Goal: Transaction & Acquisition: Purchase product/service

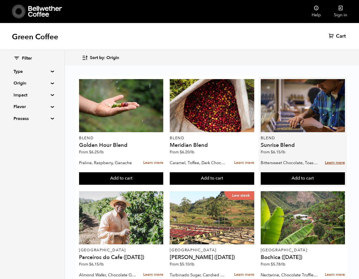
click at [333, 162] on link "Learn more" at bounding box center [335, 163] width 20 height 12
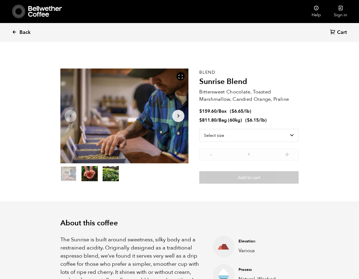
click at [17, 32] on icon at bounding box center [14, 32] width 5 height 5
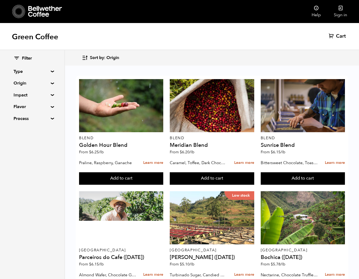
click at [20, 81] on summary "Origin" at bounding box center [32, 83] width 37 height 7
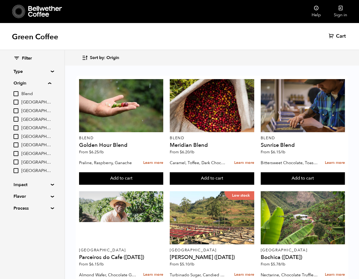
click at [36, 83] on summary "Origin" at bounding box center [33, 83] width 38 height 7
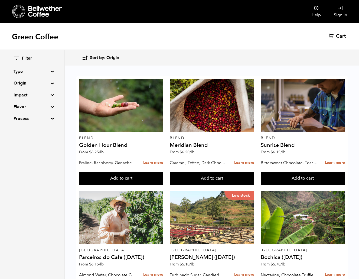
click at [35, 74] on summary "Type" at bounding box center [32, 71] width 37 height 7
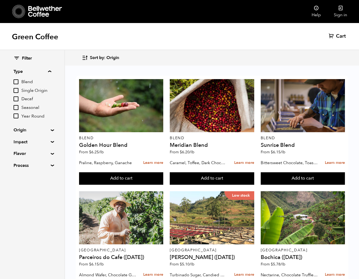
click at [15, 90] on input "Single Origin" at bounding box center [16, 90] width 5 height 5
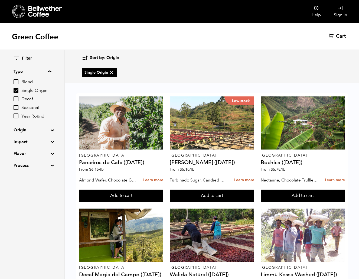
click at [15, 90] on input "Single Origin" at bounding box center [16, 90] width 5 height 5
checkbox input "false"
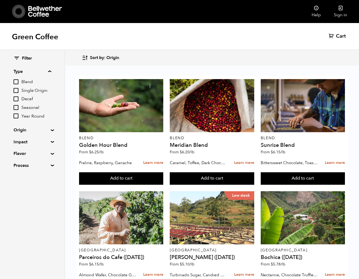
click at [17, 79] on input "Blend" at bounding box center [16, 81] width 5 height 5
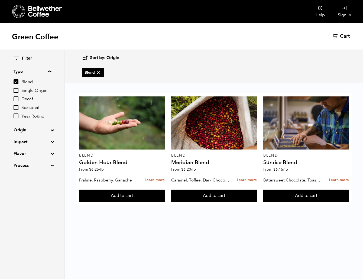
click at [17, 79] on input "Blend" at bounding box center [16, 81] width 5 height 5
checkbox input "false"
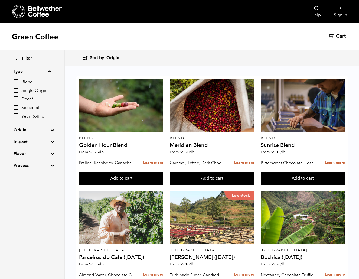
click at [16, 105] on input "Seasonal" at bounding box center [16, 107] width 5 height 5
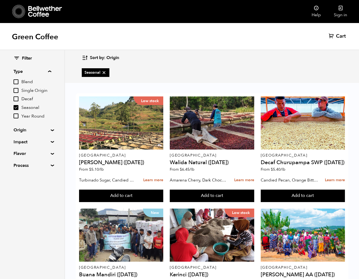
click at [17, 106] on input "Seasonal" at bounding box center [16, 107] width 5 height 5
checkbox input "false"
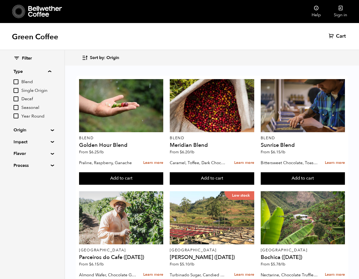
click at [17, 113] on input "Year Round" at bounding box center [16, 115] width 5 height 5
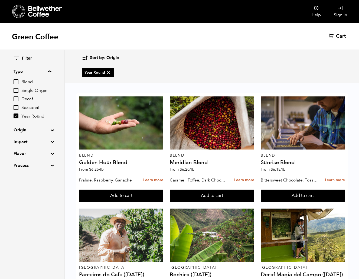
click at [17, 114] on input "Year Round" at bounding box center [16, 115] width 5 height 5
checkbox input "false"
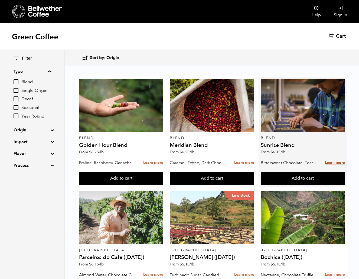
click at [329, 162] on link "Learn more" at bounding box center [335, 163] width 20 height 12
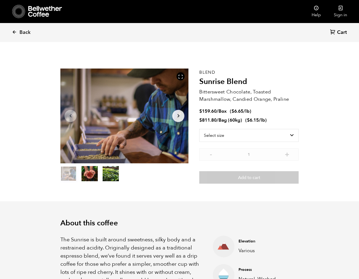
scroll to position [236, 232]
select select "bag-3"
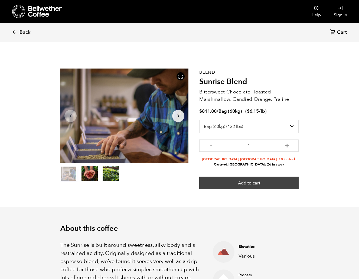
click at [253, 184] on button "Add to cart" at bounding box center [248, 183] width 99 height 12
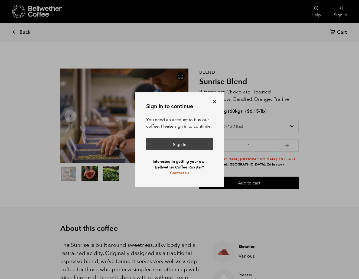
click at [180, 145] on link "Sign in" at bounding box center [179, 144] width 67 height 12
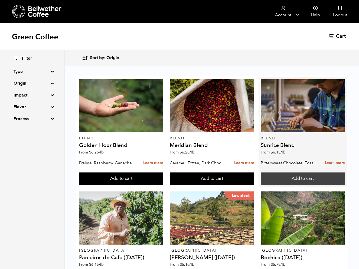
click at [308, 179] on button "Add to cart" at bounding box center [303, 178] width 84 height 12
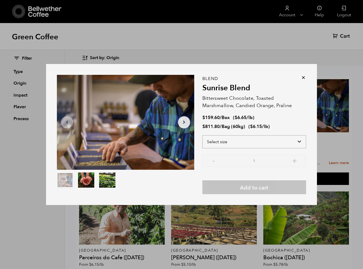
select select "bag-3"
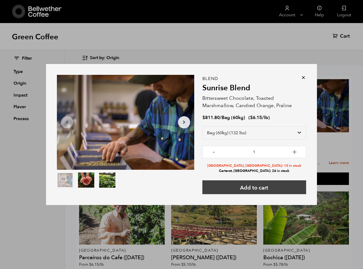
click at [260, 186] on button "Add to cart" at bounding box center [254, 187] width 104 height 14
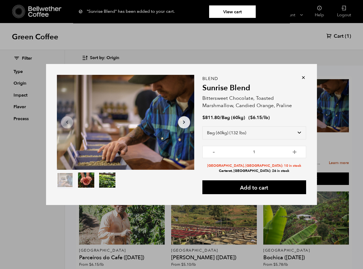
click at [233, 13] on link "View cart" at bounding box center [232, 11] width 47 height 12
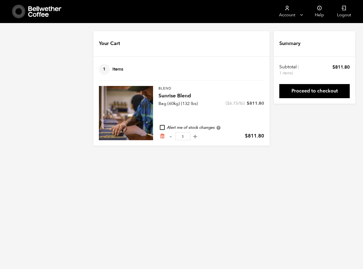
click at [313, 90] on link "Proceed to checkout" at bounding box center [314, 91] width 70 height 14
click at [173, 51] on div "Your Cart 1 Items Update cart" at bounding box center [181, 44] width 176 height 26
click at [170, 139] on button "-" at bounding box center [170, 136] width 7 height 5
type input "0"
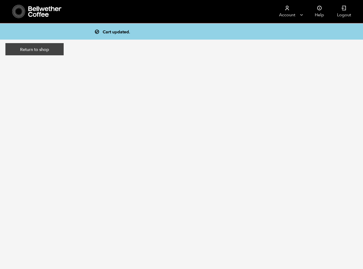
click at [40, 51] on link "Return to shop" at bounding box center [34, 49] width 58 height 12
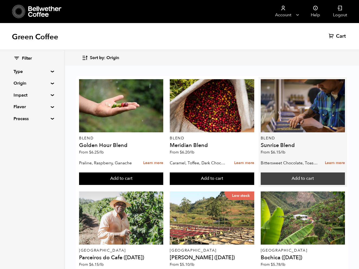
click at [302, 177] on button "Add to cart" at bounding box center [303, 178] width 84 height 12
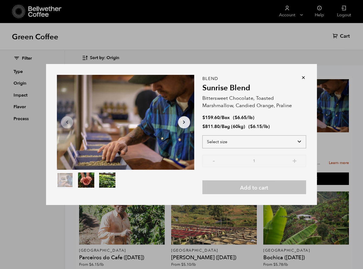
select select "box"
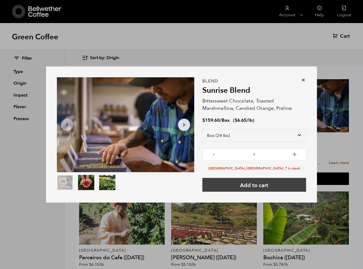
click at [260, 185] on button "Add to cart" at bounding box center [254, 185] width 104 height 14
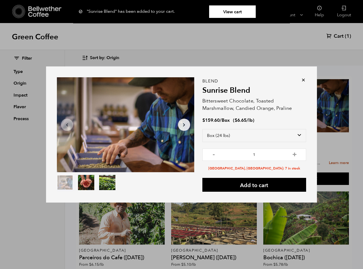
click at [236, 12] on link "View cart" at bounding box center [232, 11] width 47 height 12
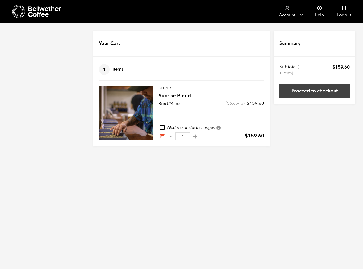
click at [321, 90] on link "Proceed to checkout" at bounding box center [314, 91] width 70 height 14
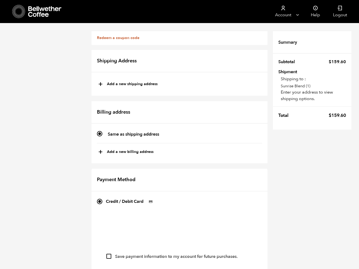
click at [124, 91] on div "+ Add a new shipping address" at bounding box center [179, 84] width 179 height 25
click at [124, 86] on button "+ Add a new shipping address" at bounding box center [127, 84] width 59 height 9
type input "New address"
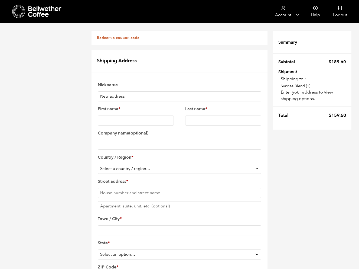
drag, startPoint x: 132, startPoint y: 96, endPoint x: 84, endPoint y: 96, distance: 48.5
type input "Apartment"
type input "[PERSON_NAME]"
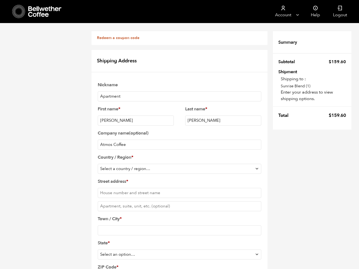
type input "Atmos Coffee"
select select "US"
type input "[STREET_ADDRESS]"
type input "514"
type input "[GEOGRAPHIC_DATA]"
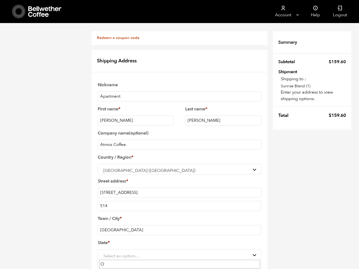
type input "O"
type input "Ohio"
select select "OH"
type input "44102"
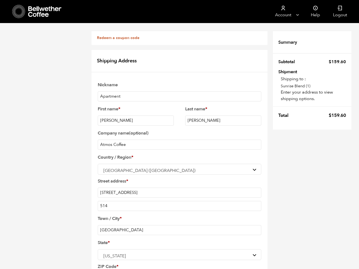
type input "2165445038"
type input "zach@atmos.coffee"
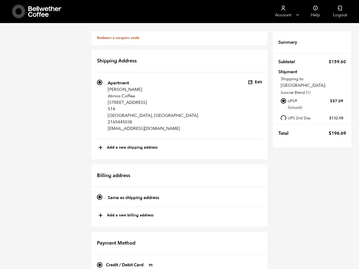
scroll to position [87, 0]
click at [121, 211] on button "+ Add a new billing address" at bounding box center [125, 215] width 55 height 9
select select
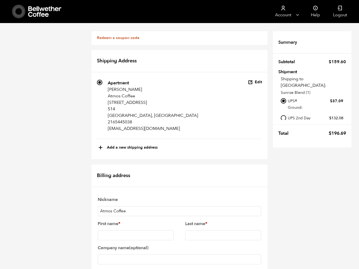
type input "Atmos Coffee"
type input "Zachary"
type input "Burkhart"
type input "Atmos Coffee"
type input "5"
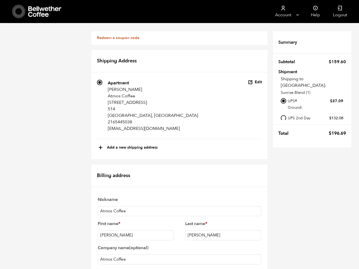
type input "5"
type input "5509 Detroit Avenue"
type input "Cleveland"
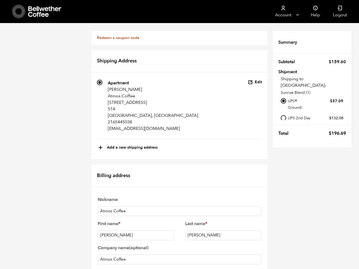
scroll to position [231, 0]
select select "OH"
type input "44102"
type input "2165445038"
type input "zach@atmos.coffee"
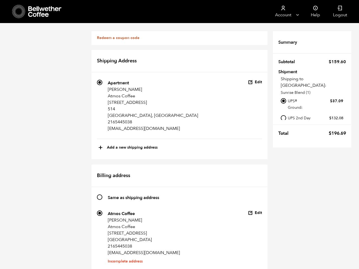
checkbox input "true"
click at [127, 261] on li "Incomplete address" at bounding box center [144, 261] width 72 height 0
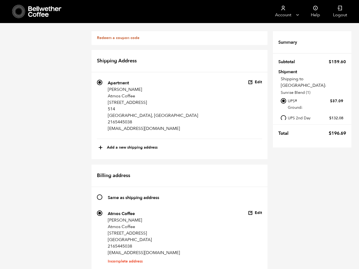
click at [102, 210] on input "269 Atmos Coffee Zachary Burkhart Atmos Coffee 5509 Detroit Avenue Cleveland, O…" at bounding box center [99, 212] width 5 height 5
click at [259, 210] on button "Edit" at bounding box center [255, 212] width 14 height 5
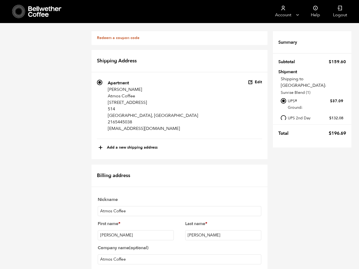
scroll to position [67, 0]
click at [137, 206] on input "Atmos Coffee" at bounding box center [180, 211] width 164 height 10
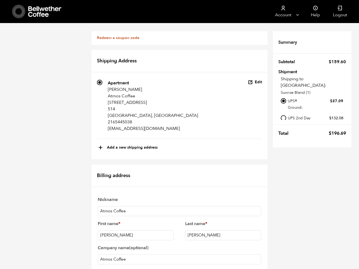
scroll to position [137, 0]
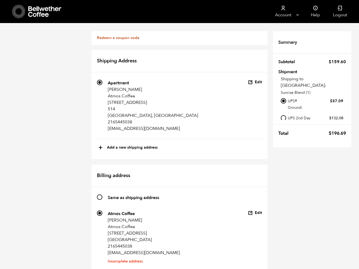
scroll to position [118, 0]
click at [256, 210] on button "Edit" at bounding box center [255, 212] width 14 height 5
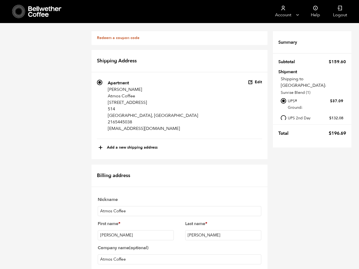
scroll to position [200, 0]
type input "Storefront"
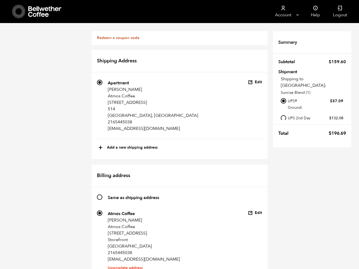
scroll to position [152, 0]
click at [257, 210] on button "Edit" at bounding box center [255, 212] width 14 height 5
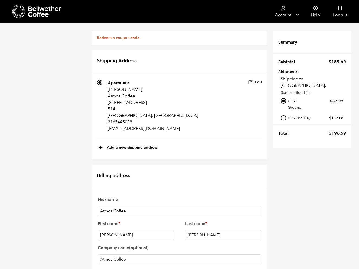
scroll to position [238, 0]
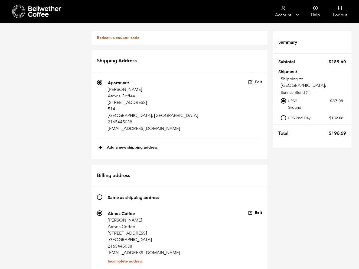
scroll to position [19, 0]
click at [256, 210] on button "Edit" at bounding box center [255, 212] width 14 height 5
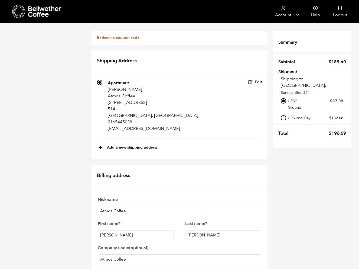
scroll to position [277, 0]
type input "zach@atmos.coffee"
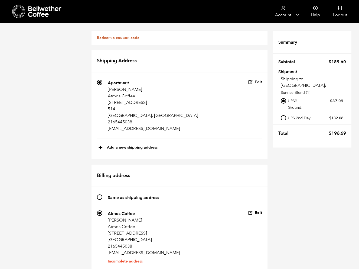
scroll to position [123, 0]
select select
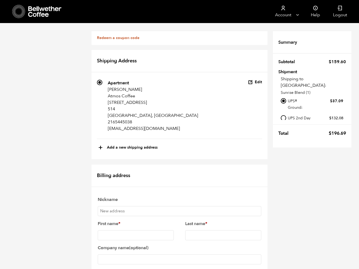
scroll to position [293, 0]
radio input "true"
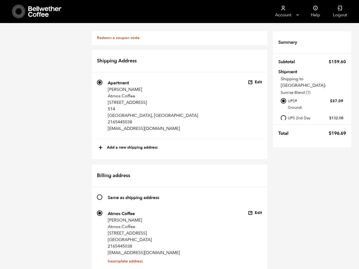
scroll to position [99, 0]
click at [253, 210] on button "Edit" at bounding box center [255, 212] width 14 height 5
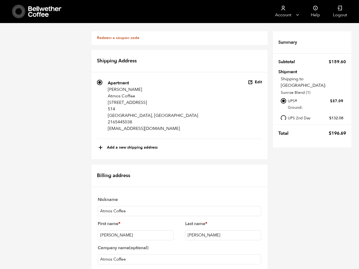
scroll to position [175, 0]
type input "[STREET_ADDRESS]"
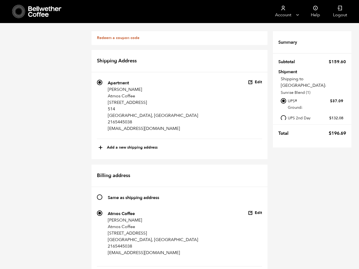
scroll to position [219, 0]
checkbox input "true"
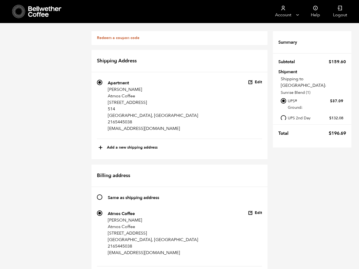
click at [300, 209] on div "Redeem a coupon code If you have a coupon code, please apply it below. Apply co…" at bounding box center [179, 274] width 359 height 502
click at [257, 80] on button "Edit" at bounding box center [255, 82] width 14 height 5
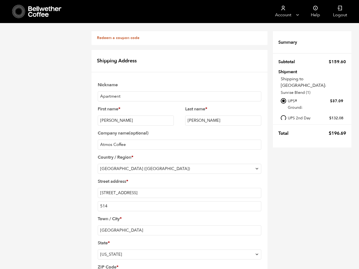
click at [142, 139] on input "Atmos Coffee" at bounding box center [180, 144] width 164 height 10
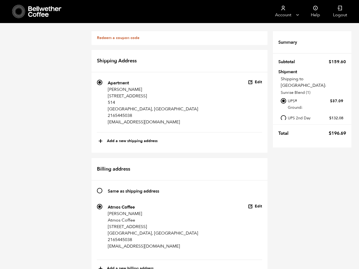
scroll to position [249, 0]
